Goal: Task Accomplishment & Management: Complete application form

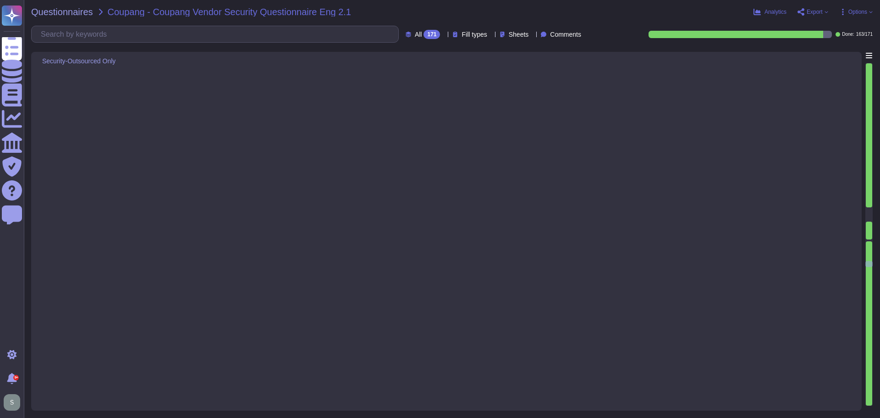
type textarea "Adobe utilizes CrowdStrike Falcon as its endpoint detection and response (EDR) …"
type textarea "The phrase "full disk encryption" doesn't apply to SaaS offerings but instead a…"
type textarea "Adobe has implemented a centralized Mobile Device Management (MDM) solution pow…"
type textarea "Lorem ipsu dol sita co adi elitsedd eius temp incididunt (UTL) etdo mag aliquae…"
type textarea "USB ports are disabled on Adobe-managed computers as part of the technical cont…"
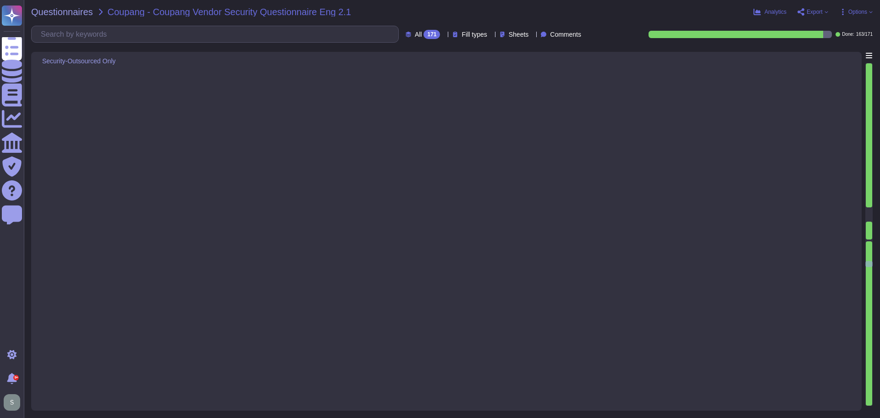
type textarea "Adobe uses LDAP and Okta."
type textarea "Lorem ipsumdol s ametcon adipisci elitse doei temporin utl etdolorem aliquaenim…"
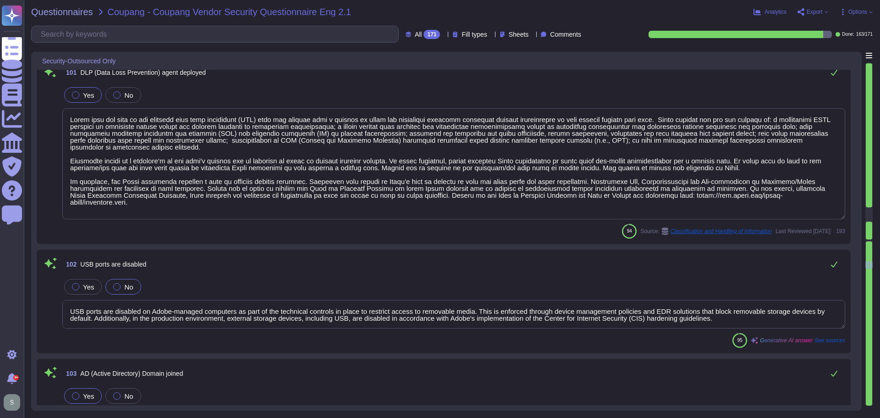
scroll to position [10685, 0]
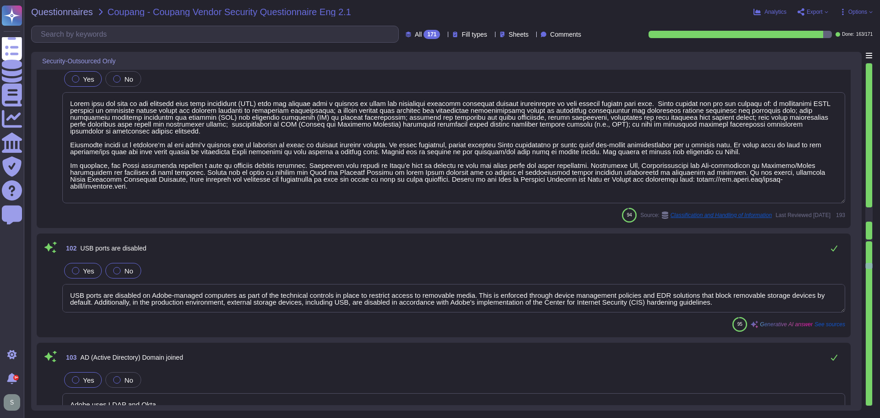
click at [78, 267] on div at bounding box center [75, 270] width 7 height 7
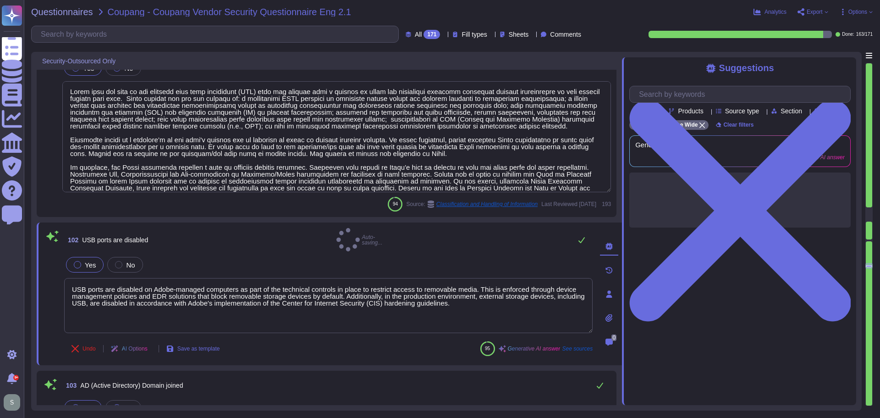
type textarea "Lorem ipsumdol s ametcon adipisci elitse doei temporin utl etdolorem aliquaenim…"
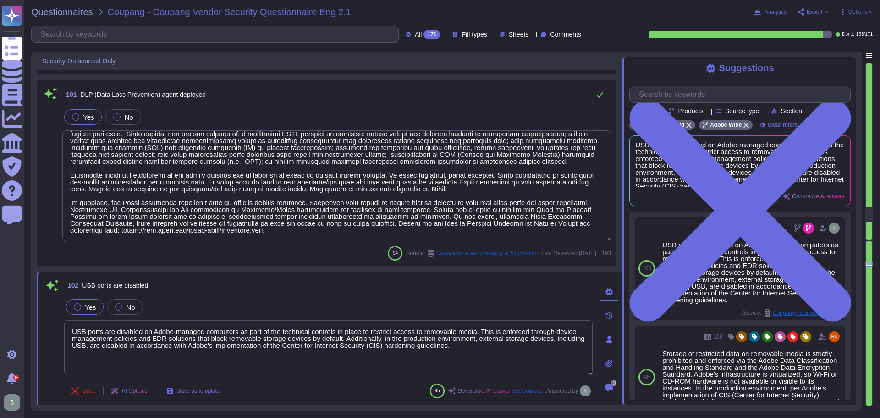
scroll to position [10731, 0]
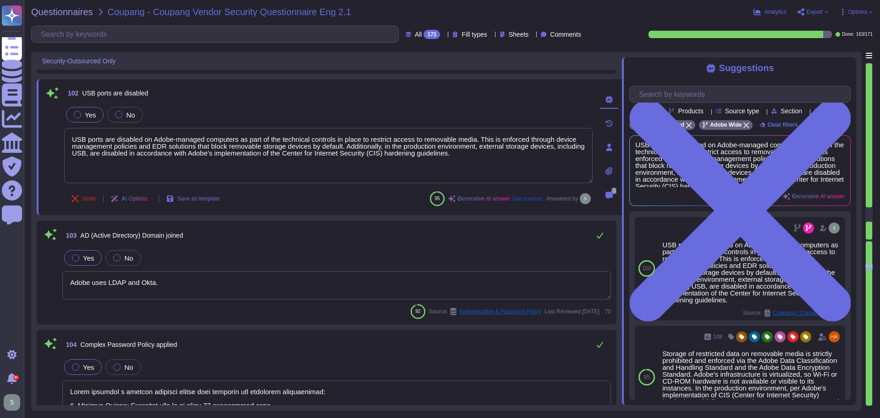
type textarea "- Passwords must be at least 16 characters in length and cannot be found in a d…"
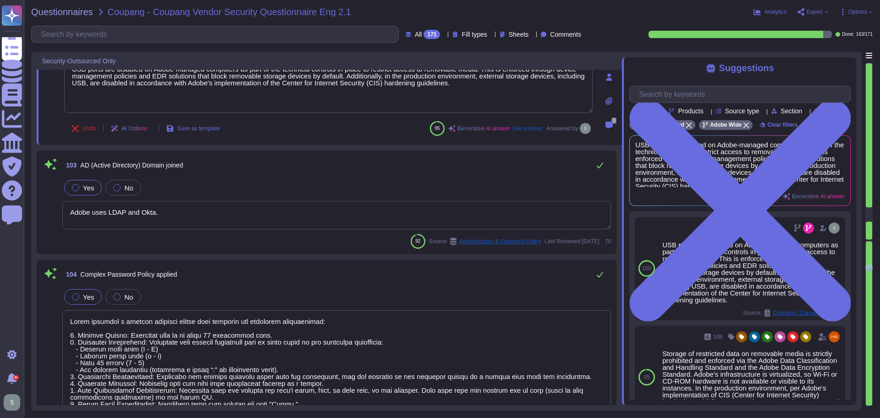
scroll to position [10914, 0]
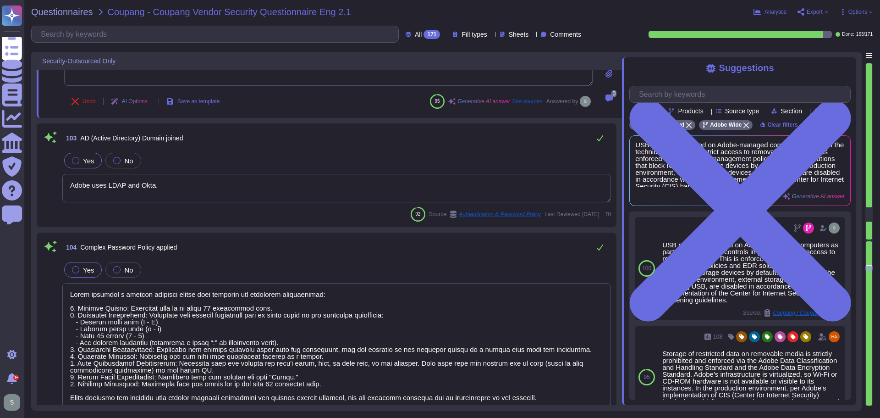
type textarea "Adobe has a formal patch management process governed by the Vulnerability Manag…"
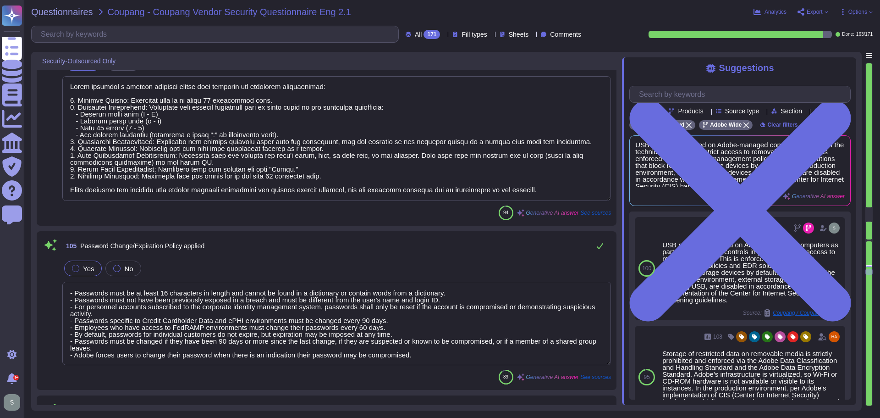
scroll to position [11190, 0]
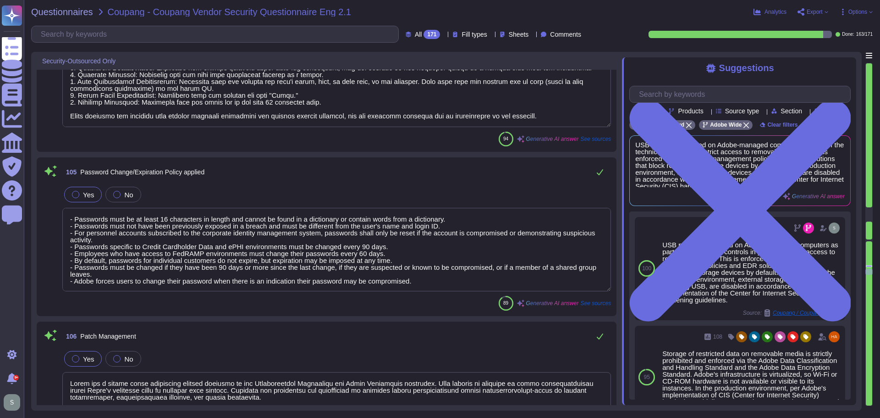
type textarea "Adobe employs IP and Content Filtering functionality built into its firewalls t…"
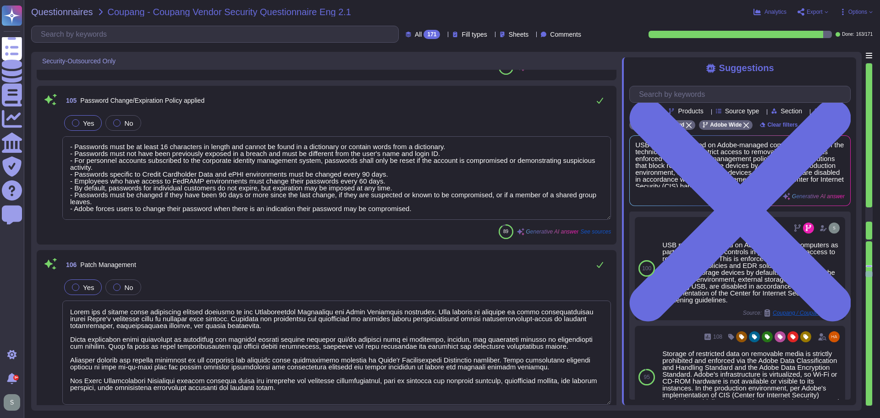
type textarea "Access to personal email is restricted to prevent bypassing internal controls. …"
type textarea "- Inbound emails undergo checks for spam, malware, phishing, user impersonation…"
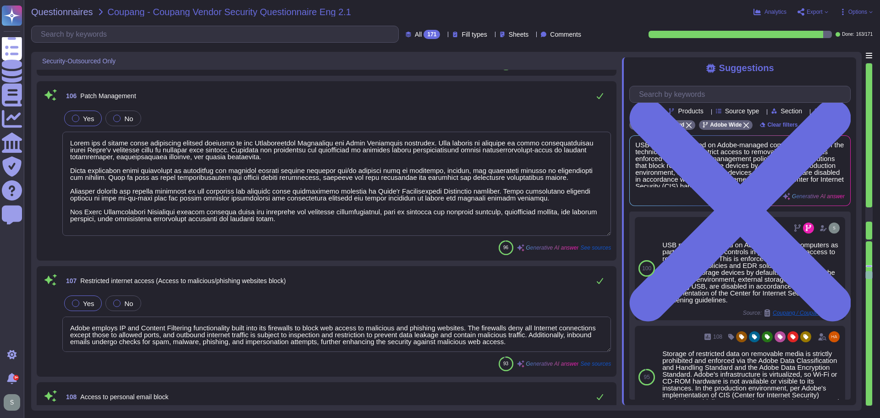
click at [325, 227] on textarea at bounding box center [336, 184] width 549 height 104
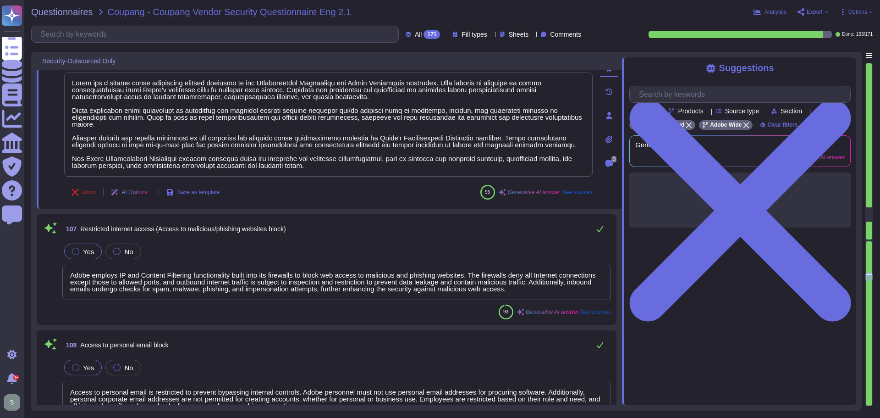
scroll to position [11556, 0]
type textarea "External email addresses delivered to Adobe are identified by a badge or tag wi…"
type textarea "Adobe has host-based and network firewalls in place, along with strict firewall…"
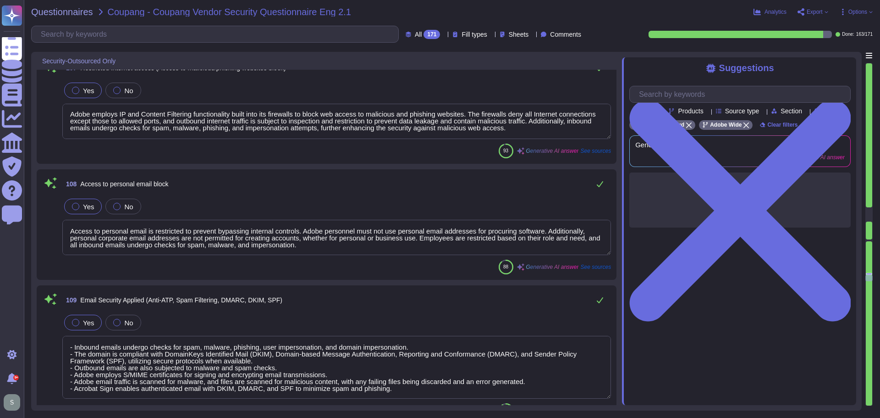
scroll to position [11694, 0]
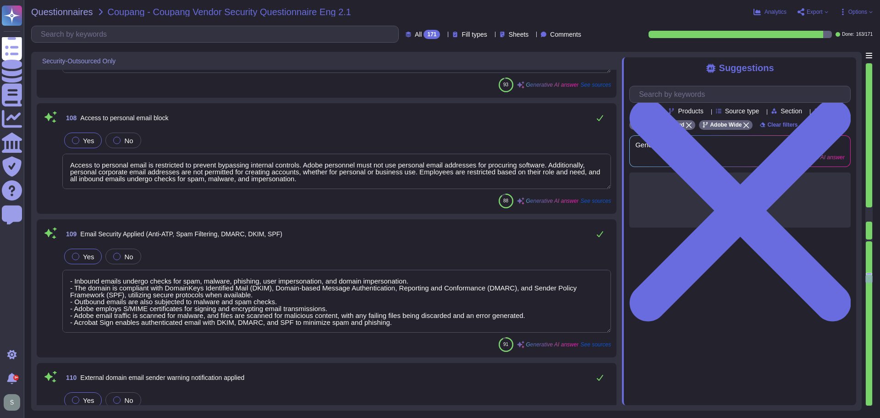
type textarea "Adobe deploys Intrusion Detection System (IDS) sensors at critical points in th…"
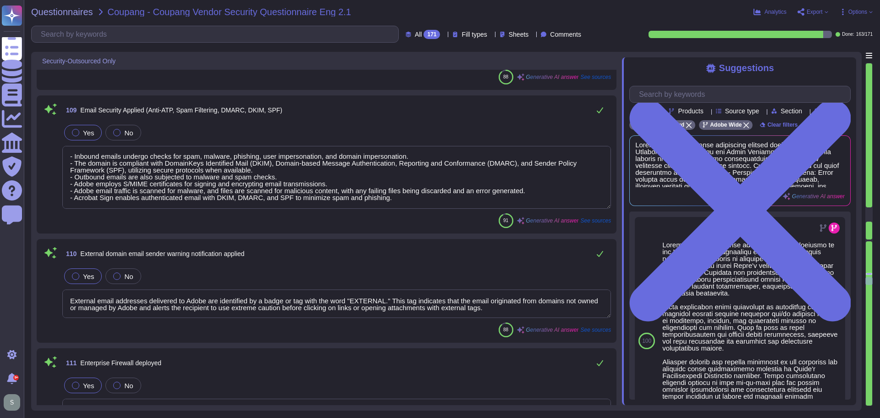
scroll to position [11923, 0]
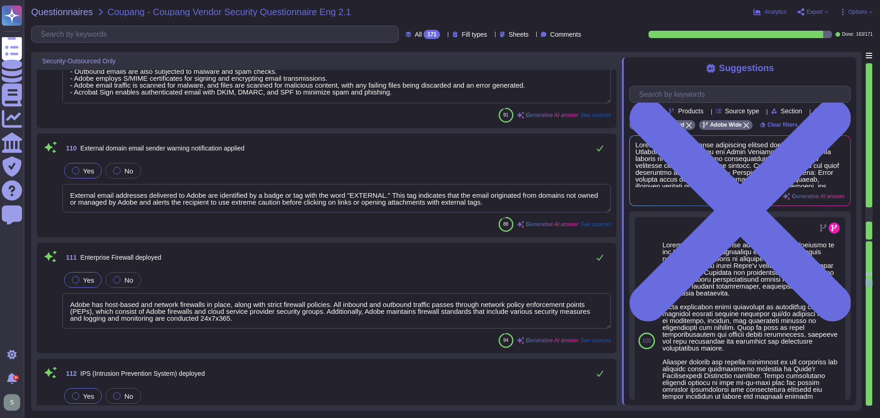
type textarea "Adobe deploys Intrusion Detection System (IDS) sensors at critical points in th…"
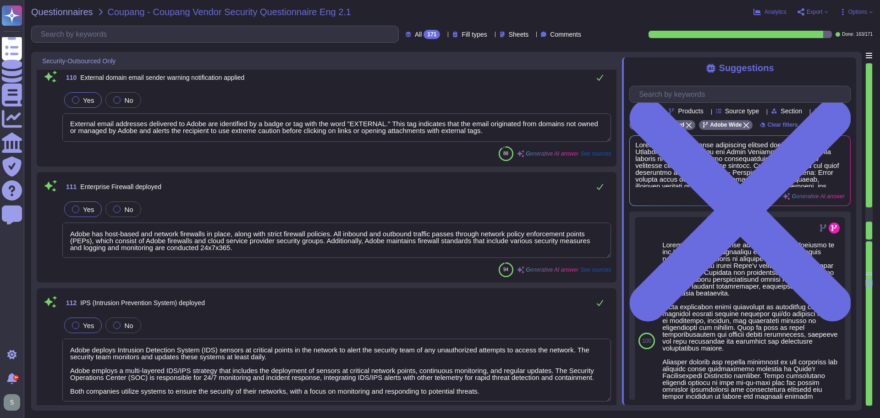
type textarea "Adobe does not implement Web Application Firewalls on most of its solutions. Ho…"
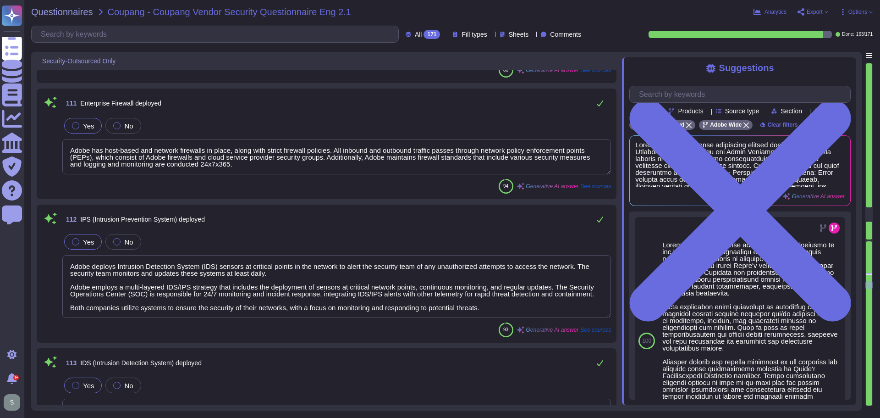
type textarea "Adobe employs a defense-in-depth strategy for DDoS protection, utilizing a well…"
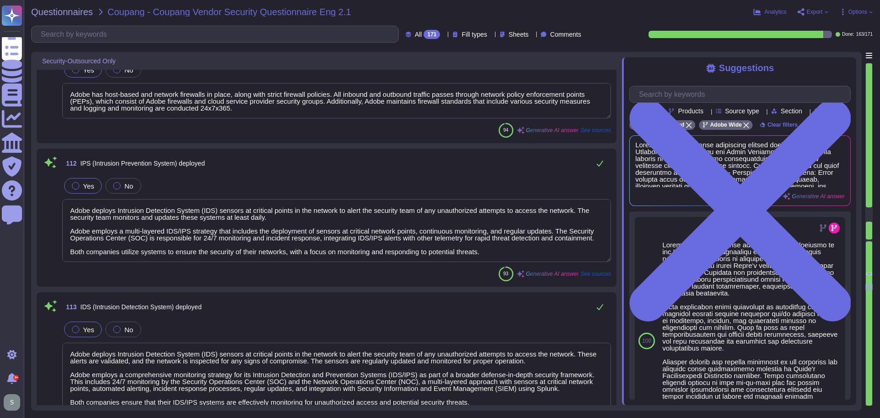
scroll to position [12198, 0]
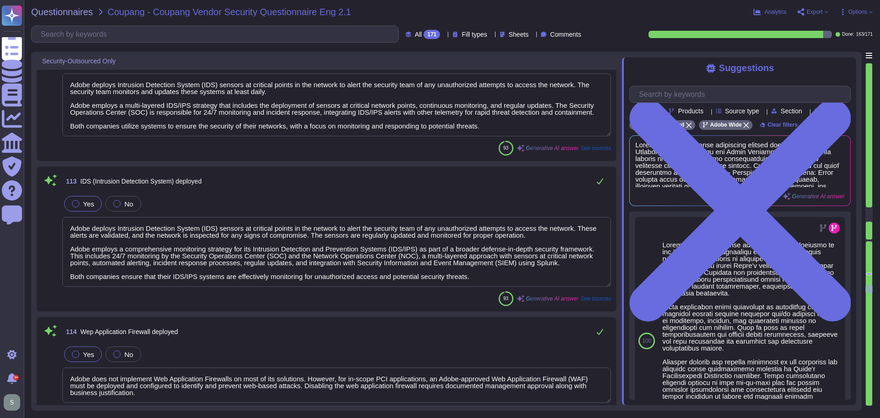
type textarea "Only organization owned equipment are permitted to connect from internal networ…"
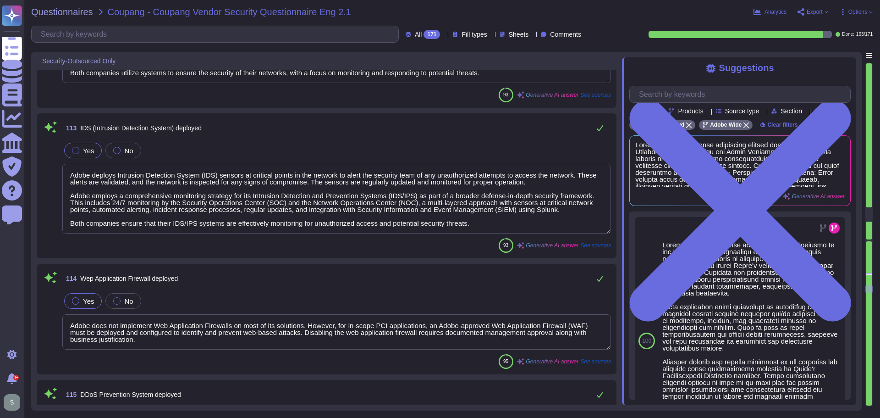
scroll to position [1, 0]
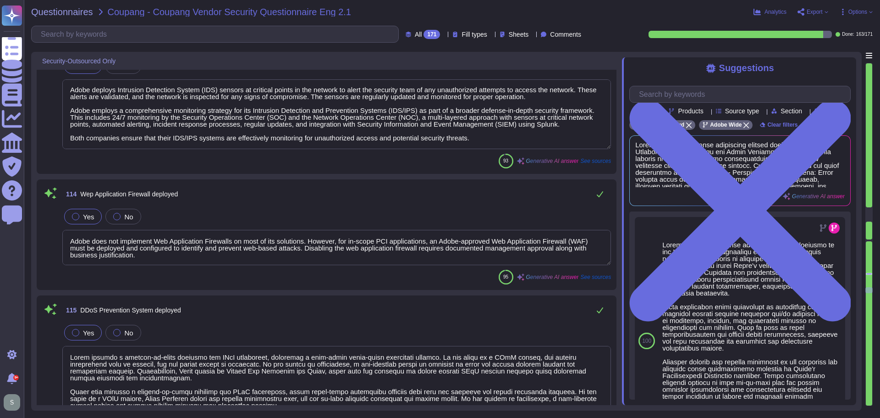
type textarea "At Adobe, wireless access control is implemented through several measures to bl…"
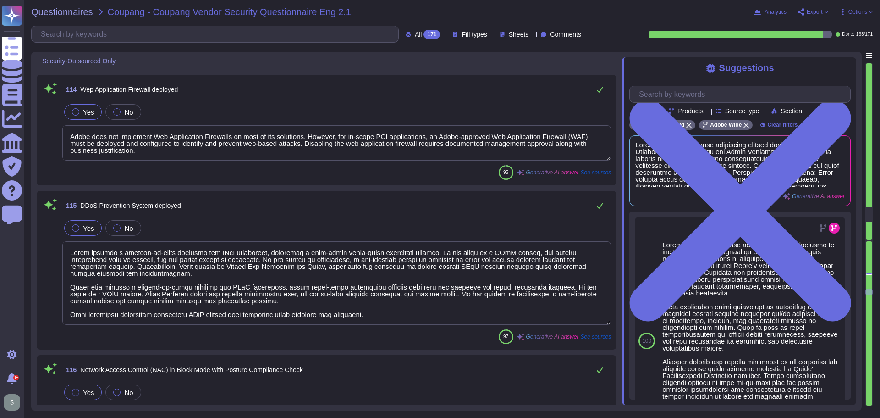
type textarea "All communication with our services is via HTTPS, ensuring that data is securel…"
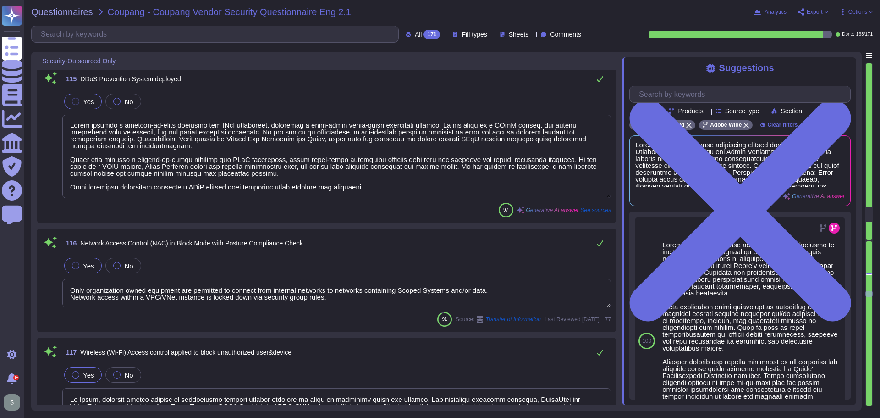
scroll to position [12657, 0]
type textarea "Network based Intrusion Detection and/or Intrusion Prevention is in use and mon…"
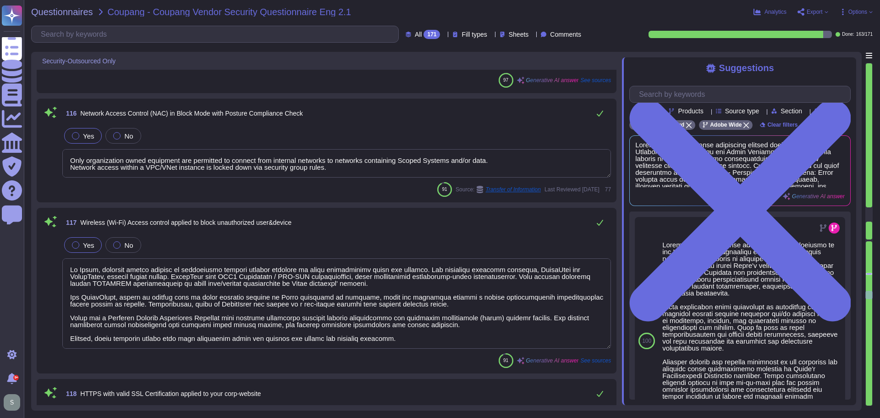
type textarea "Multi-factor authentication (MFA) is required for privileged accounts and activ…"
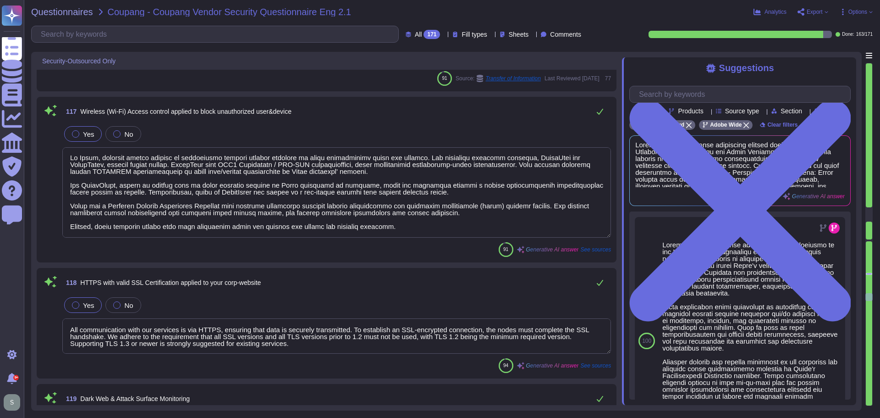
scroll to position [12840, 0]
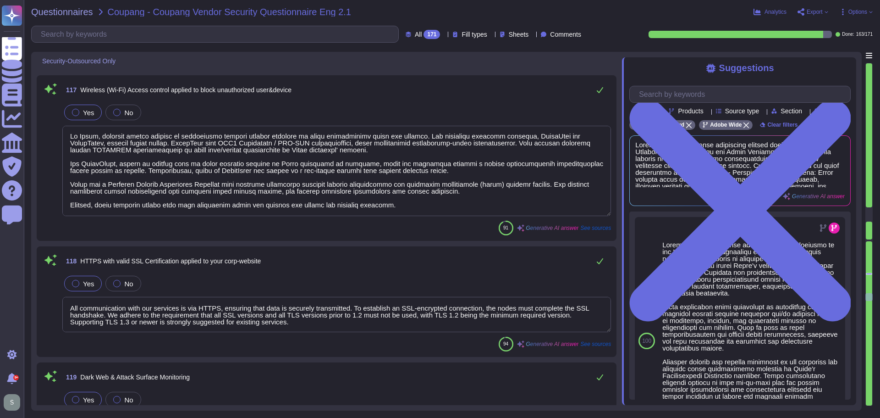
type textarea "- DMZ: Servers that are accessed from an external, insecure network, such as we…"
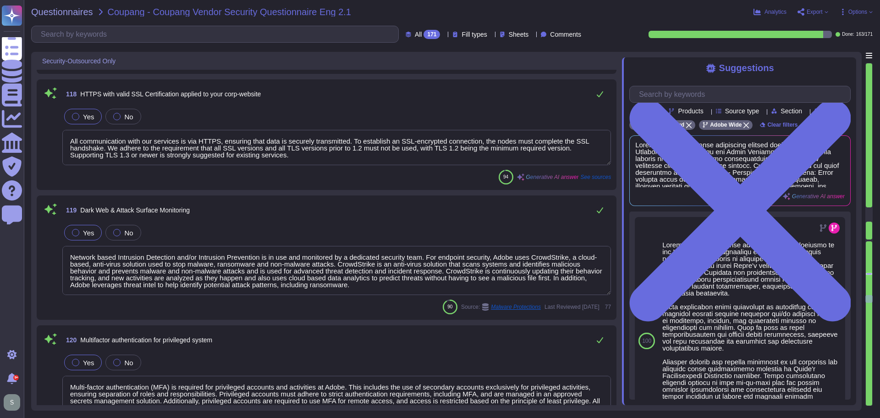
scroll to position [13024, 0]
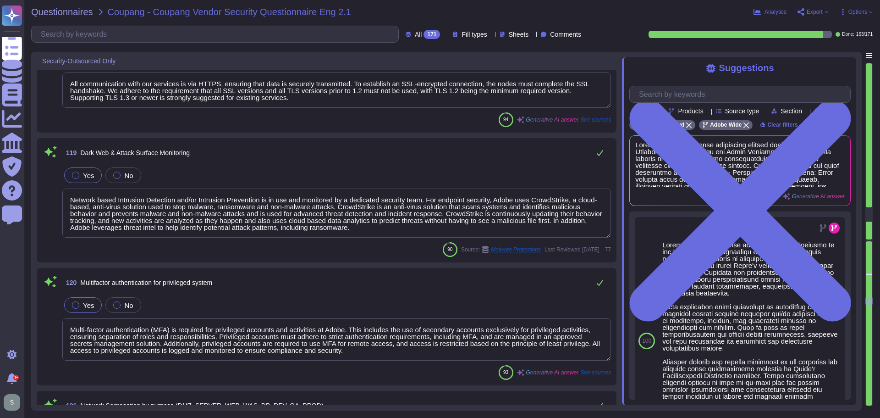
type textarea "Adobe employs a comprehensive approach to antivirus and EDR for its servers. Th…"
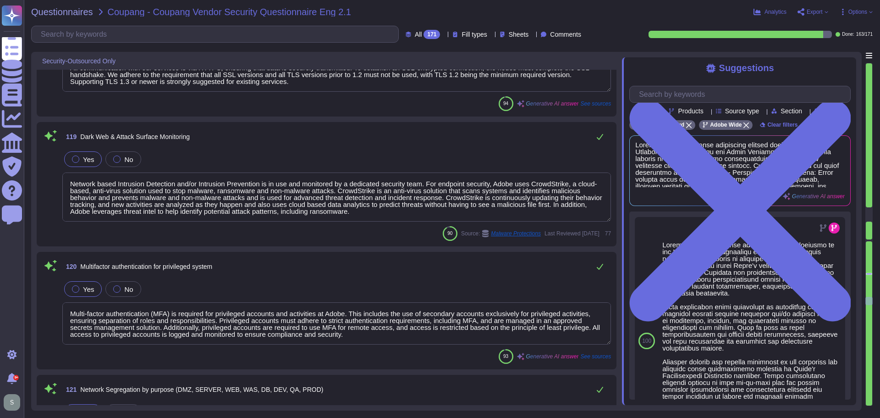
click at [72, 183] on textarea "Network based Intrusion Detection and/or Intrusion Prevention is in use and mon…" at bounding box center [336, 196] width 549 height 49
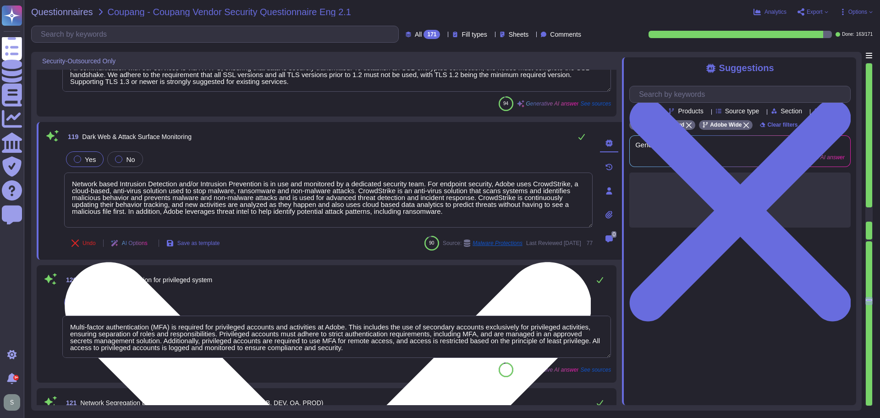
type textarea "Adobe employs a comprehensive approach to antivirus and EDR for its servers. Th…"
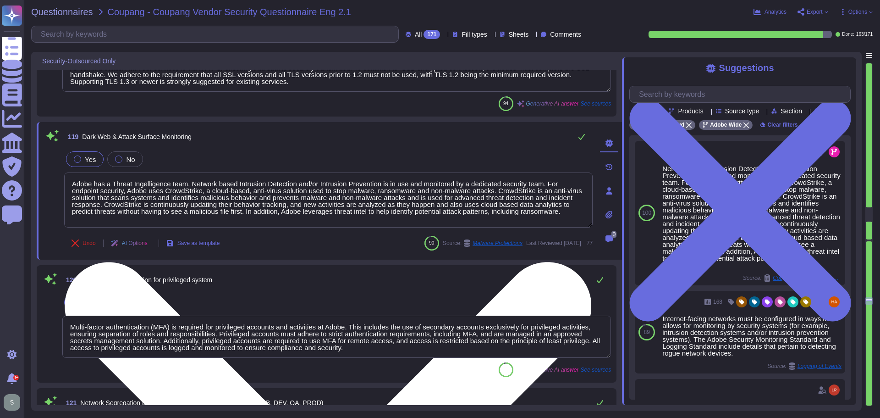
click at [108, 184] on textarea "Adobe has a Threat Ingelligence team. Network based Intrusion Detection and/or …" at bounding box center [328, 199] width 529 height 55
drag, startPoint x: 285, startPoint y: 210, endPoint x: 217, endPoint y: 185, distance: 72.4
click at [217, 185] on textarea "Adobe has an internal Threat Intelligence team. Network based Intrusion Detecti…" at bounding box center [328, 199] width 529 height 55
type textarea "Adobe has an internal Threat Intelligence team. Adobe leverages threat intel to…"
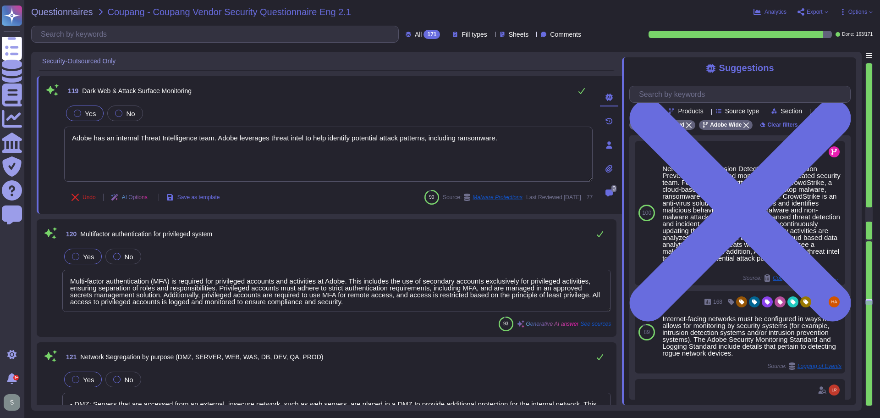
scroll to position [13207, 0]
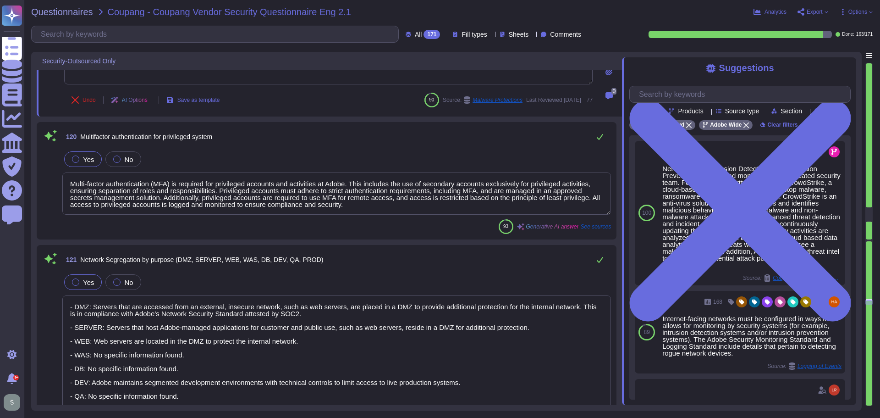
type textarea "Our company utilizes AES-256 encryption for data at rest across various solutio…"
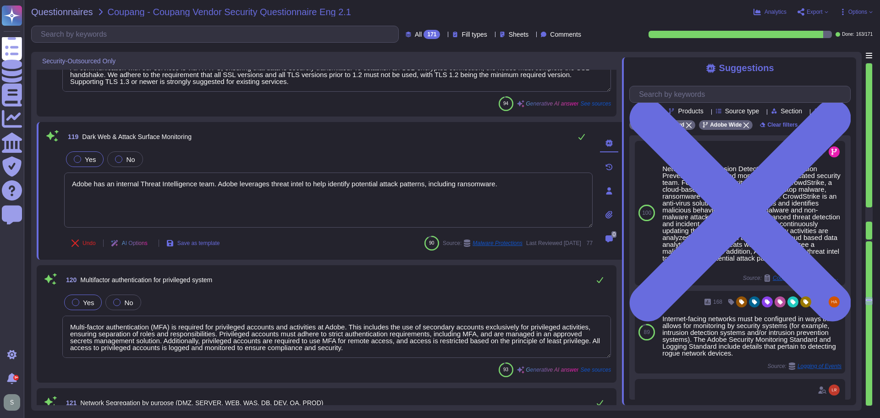
type textarea "At Adobe, wireless access control is implemented through several measures to bl…"
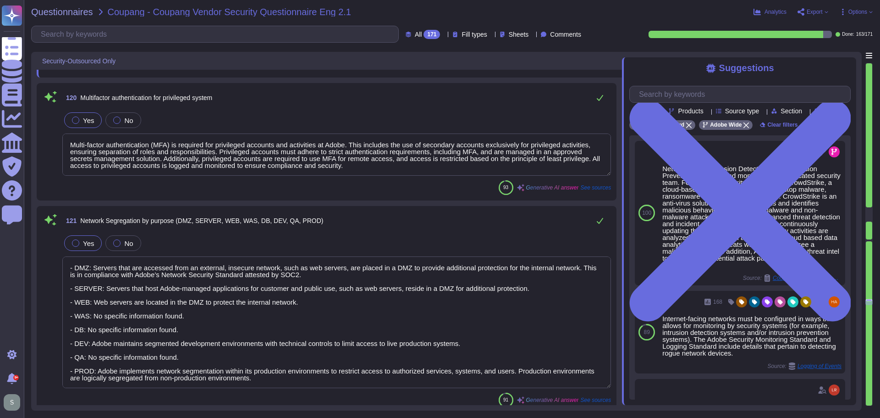
scroll to position [13253, 0]
type textarea "Our company utilizes AES-256 encryption for data at rest across various solutio…"
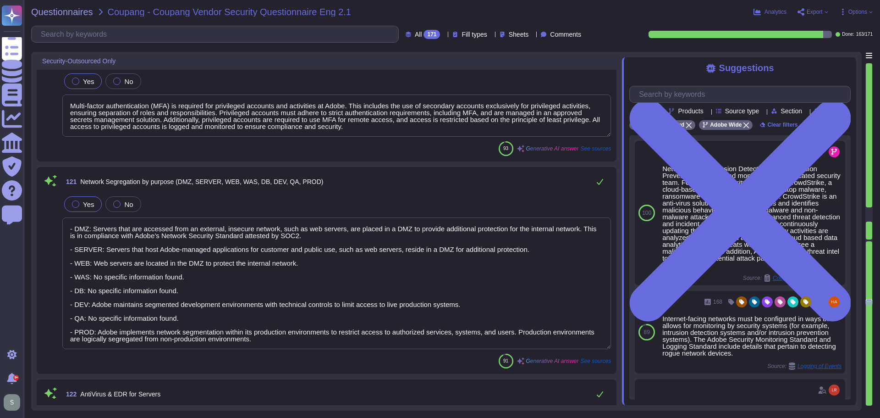
type textarea "Adobe has an internal Threat Intelligence team. Adobe leverages threat intel to…"
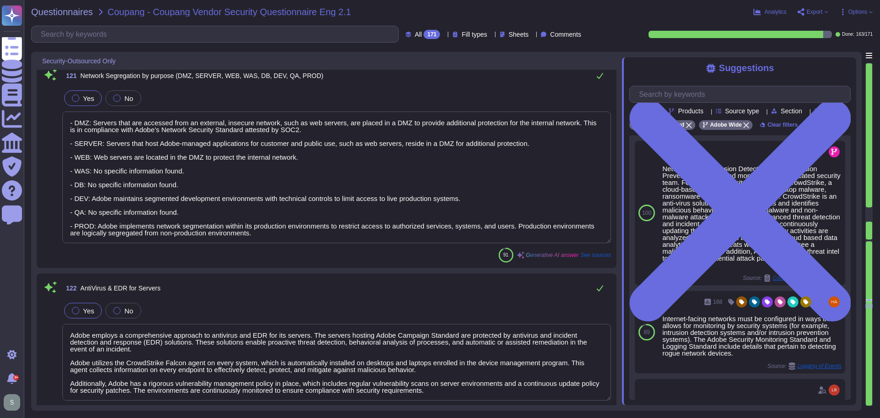
type textarea "Adobe conducts vulnerability scanning on a scheduled basis using Rapid 7 to que…"
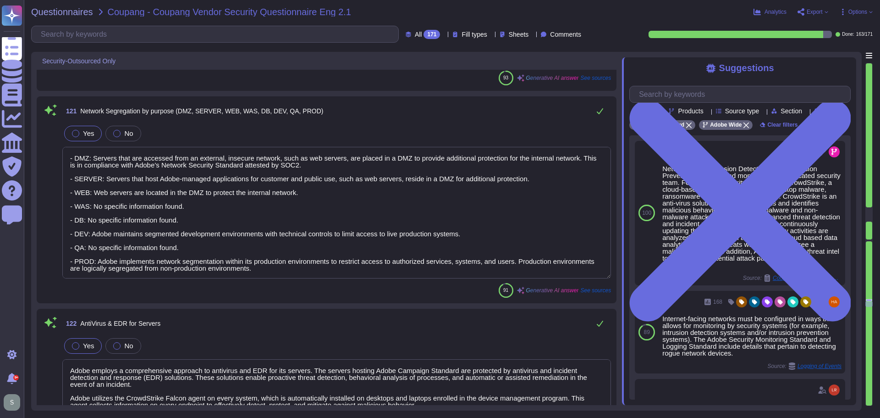
scroll to position [13345, 0]
